Goal: Check status: Check status

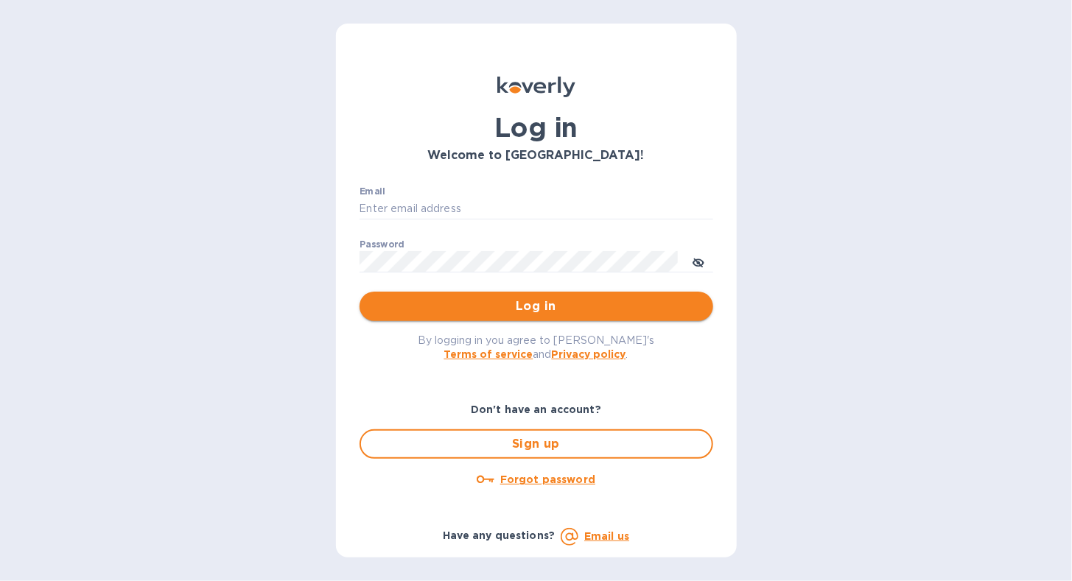
type input "[EMAIL_ADDRESS][DOMAIN_NAME]"
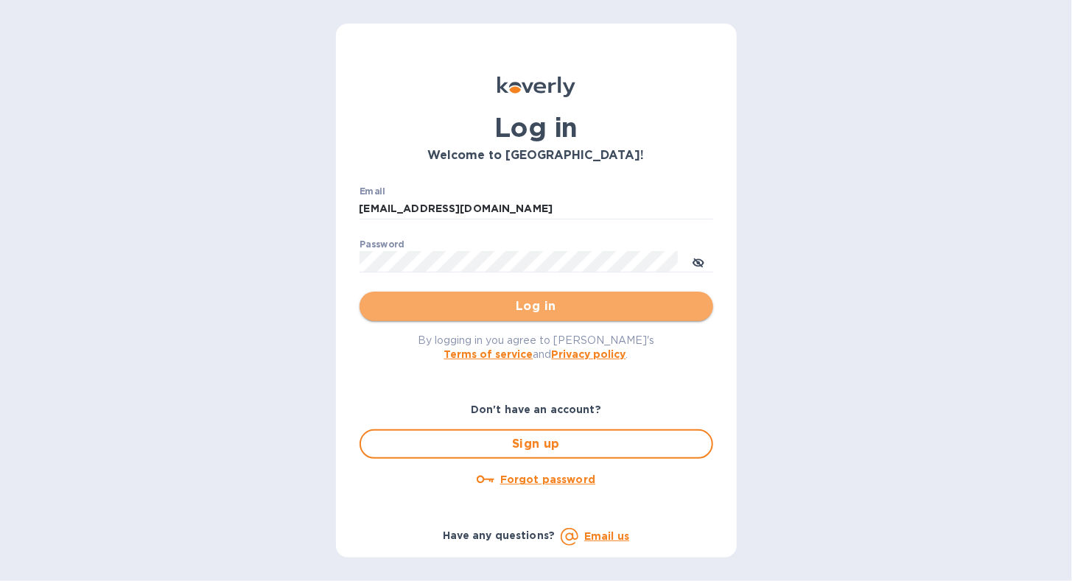
click at [445, 310] on span "Log in" at bounding box center [536, 307] width 330 height 18
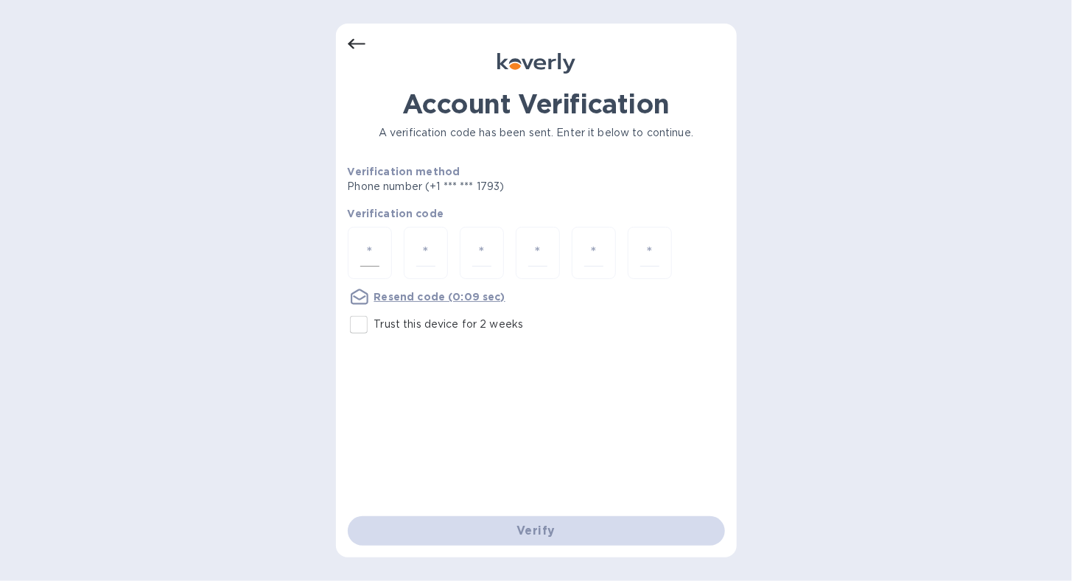
click at [376, 240] on input "number" at bounding box center [369, 252] width 19 height 27
type input "4"
type input "3"
type input "2"
type input "5"
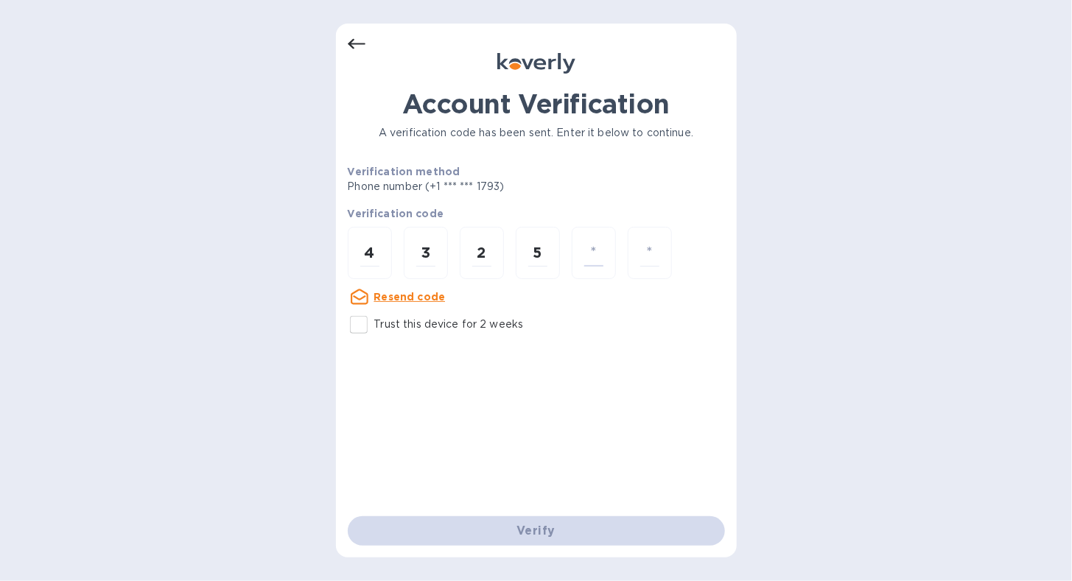
type input "3"
type input "8"
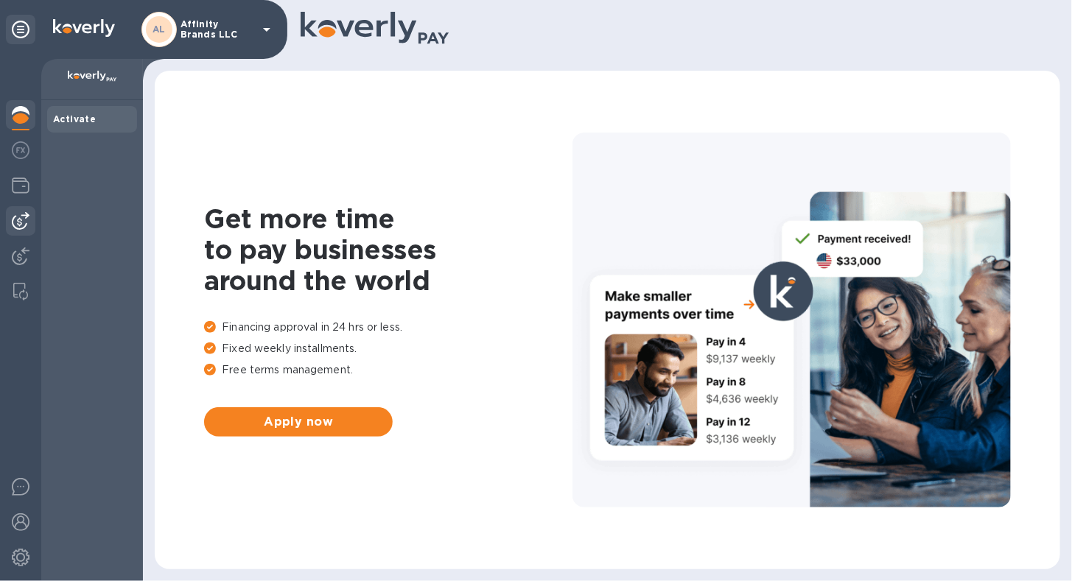
click at [13, 215] on img at bounding box center [21, 221] width 18 height 18
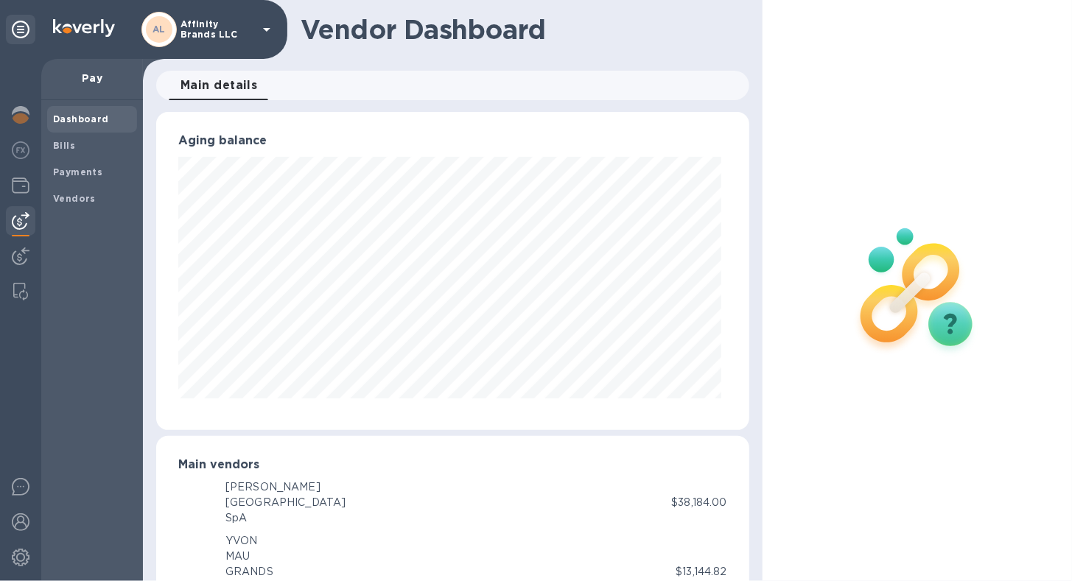
scroll to position [736285, 736015]
click at [77, 202] on b "Vendors" at bounding box center [74, 198] width 43 height 11
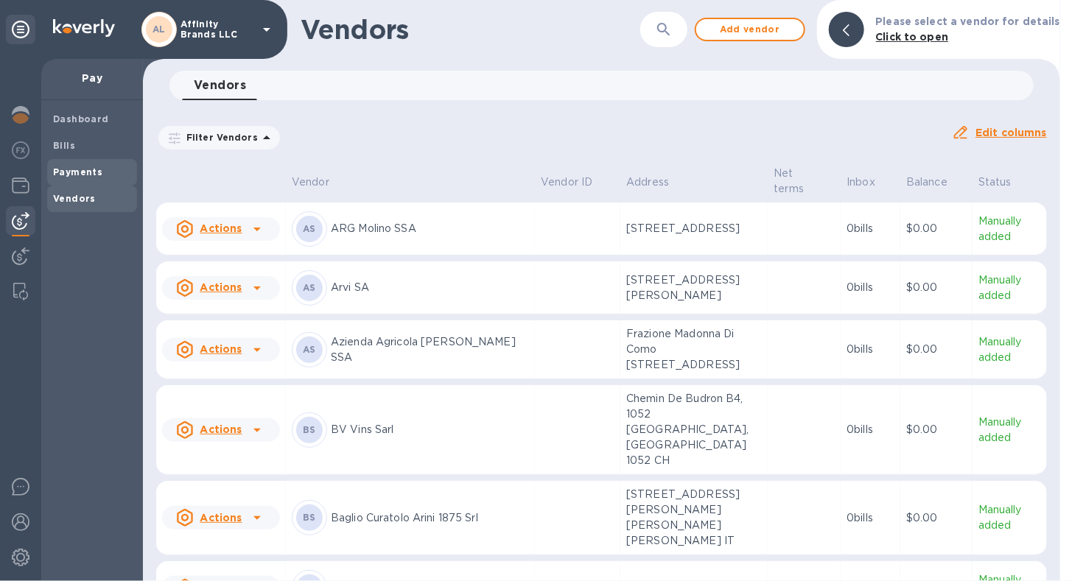
click at [81, 171] on b "Payments" at bounding box center [77, 171] width 49 height 11
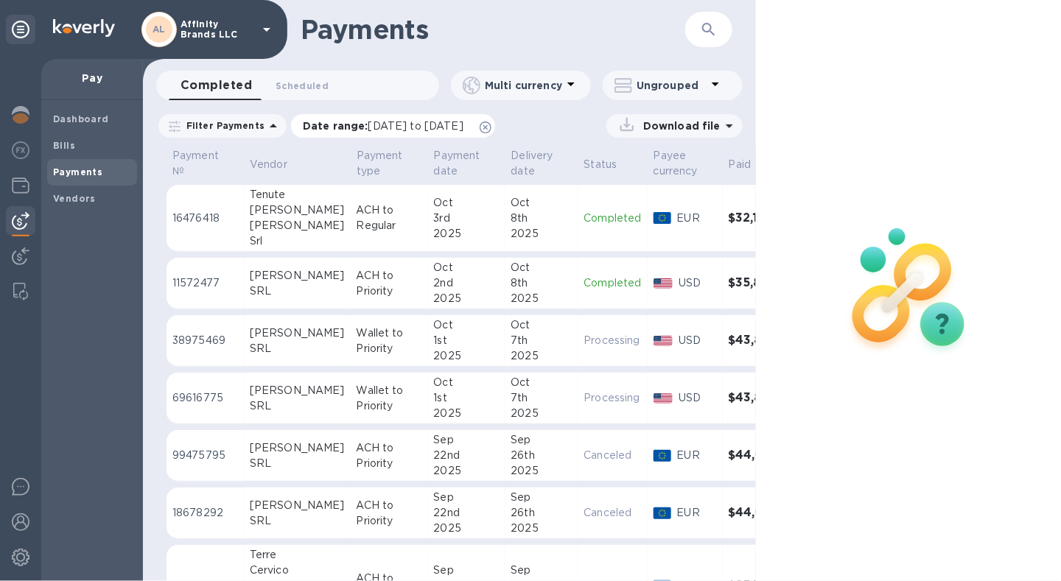
click at [405, 124] on span "09/09/2025 to 10/10/2025" at bounding box center [415, 126] width 95 height 12
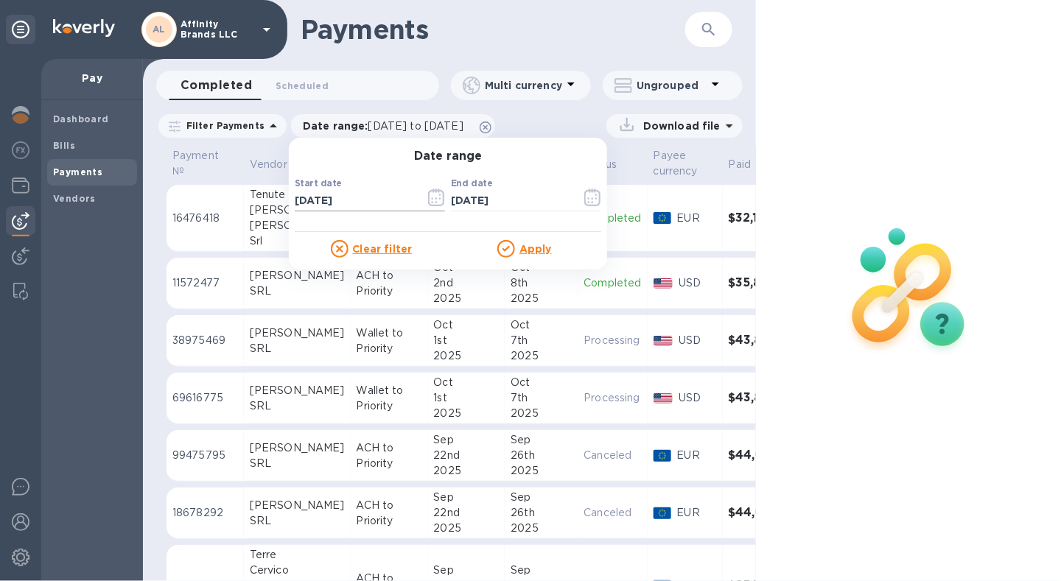
click at [365, 196] on input "09/09/2025" at bounding box center [354, 201] width 119 height 22
type input "09/09/2024"
click at [527, 246] on u "Apply" at bounding box center [535, 249] width 32 height 12
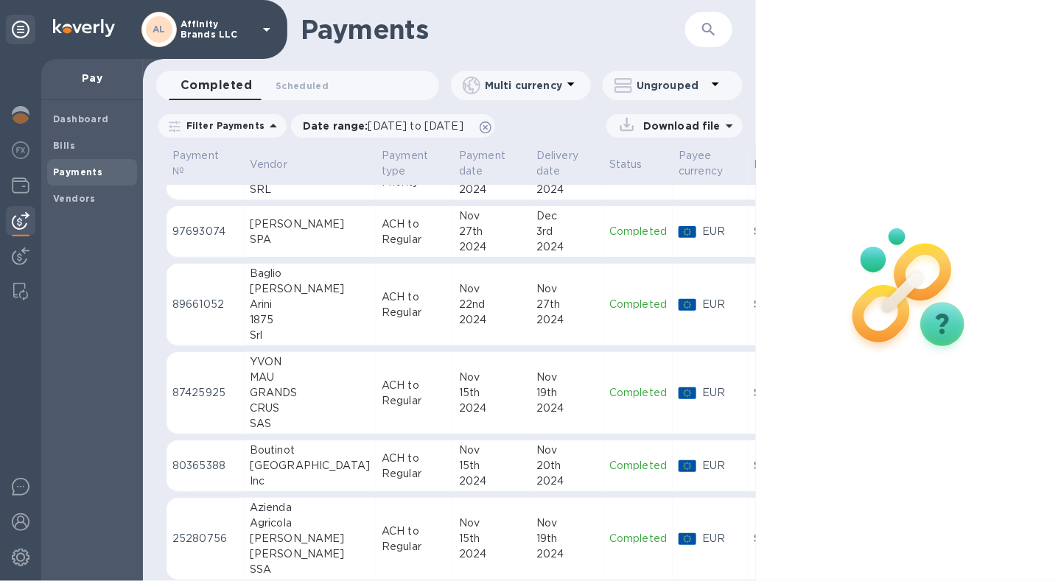
scroll to position [5489, 0]
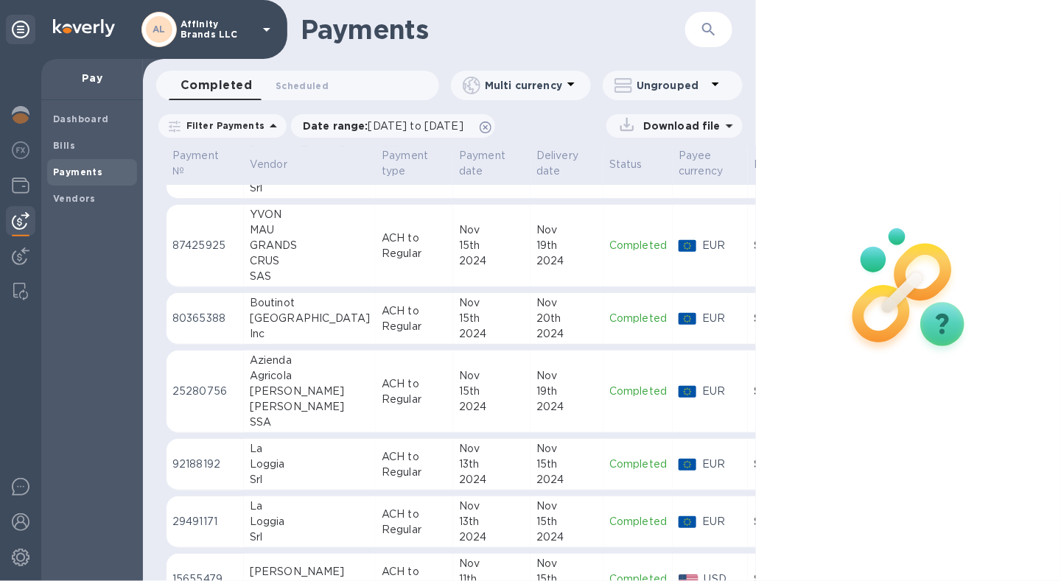
click at [281, 311] on div "USA" at bounding box center [310, 318] width 120 height 15
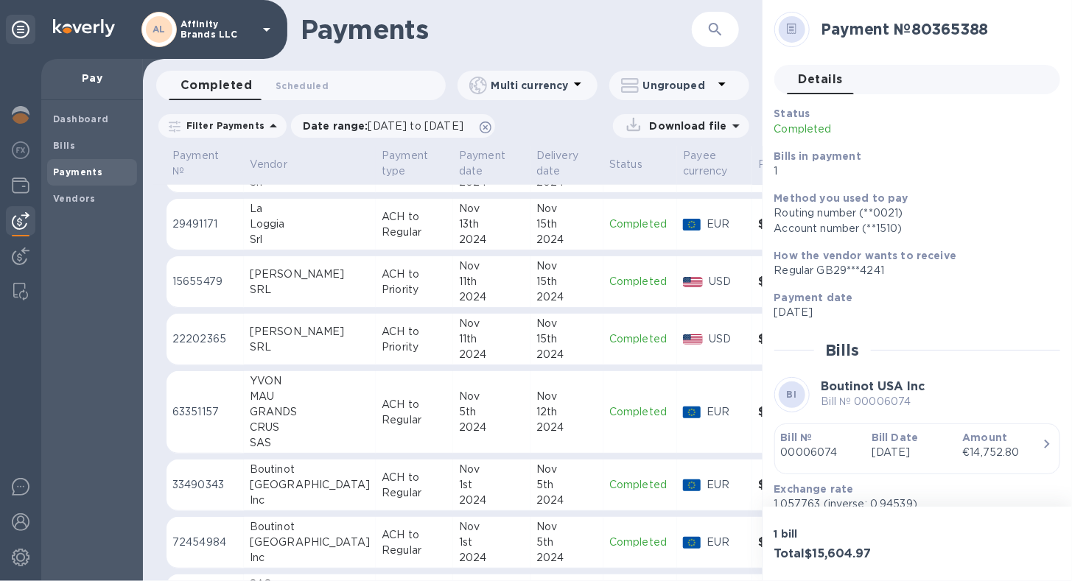
scroll to position [5860, 0]
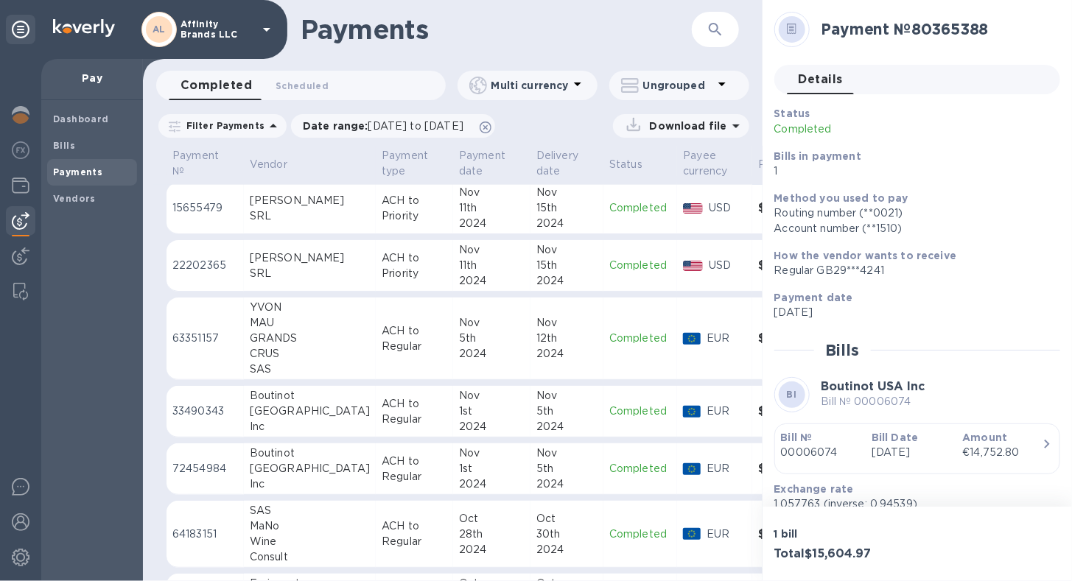
click at [293, 419] on div "Inc" at bounding box center [310, 426] width 120 height 15
